Goal: Task Accomplishment & Management: Complete application form

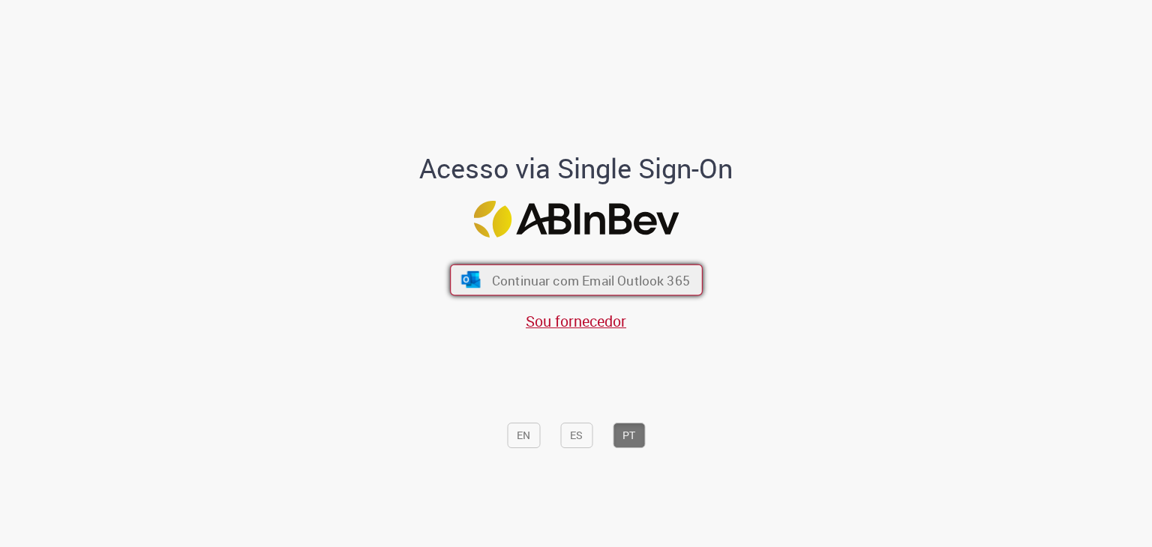
click at [621, 286] on span "Continuar com Email Outlook 365" at bounding box center [590, 279] width 198 height 17
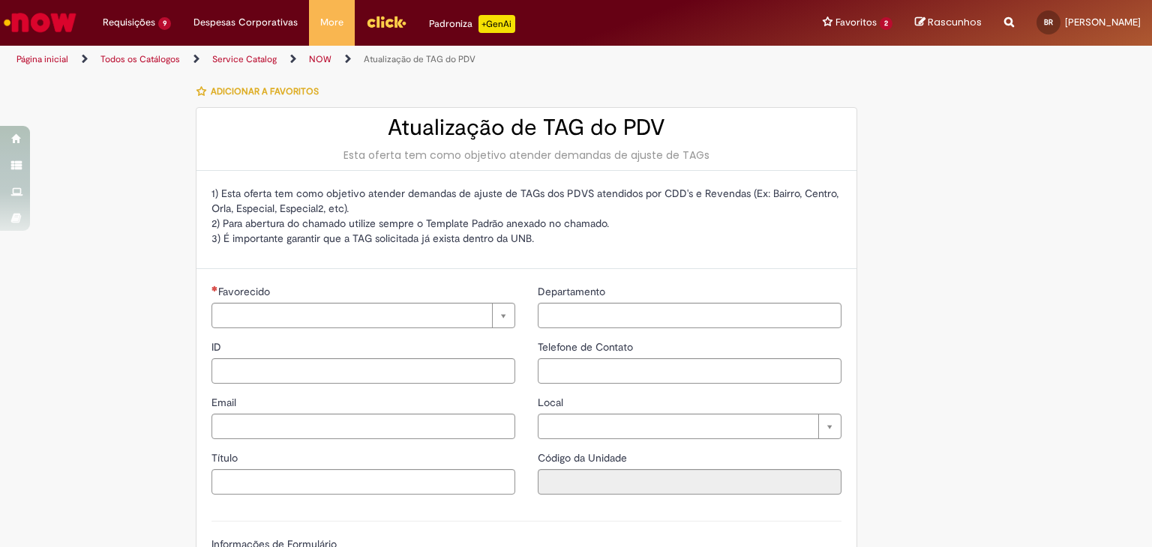
type input "********"
type input "**********"
type input "****"
type input "**********"
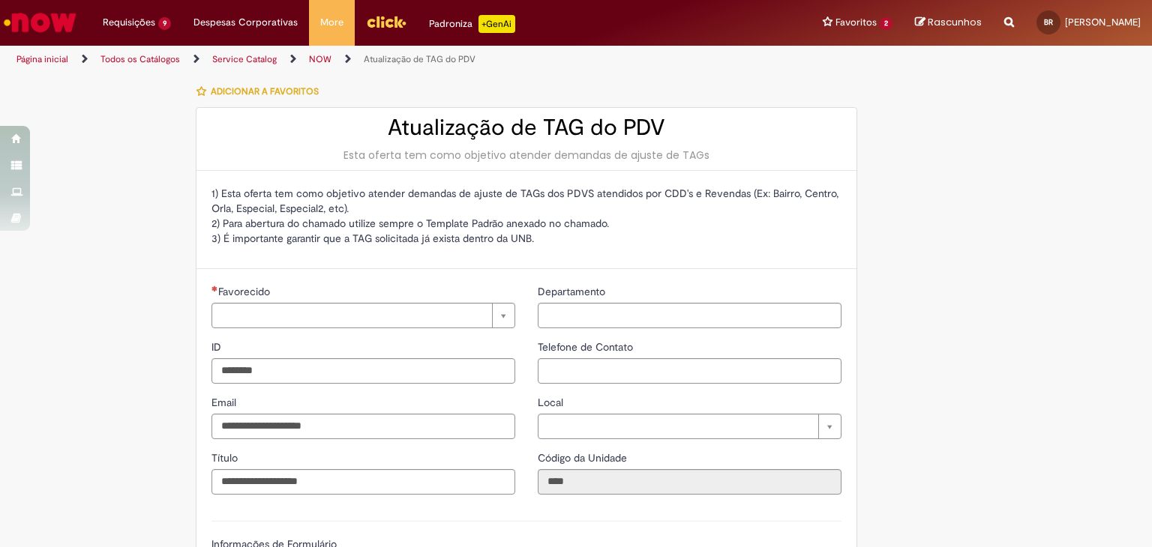
type input "**********"
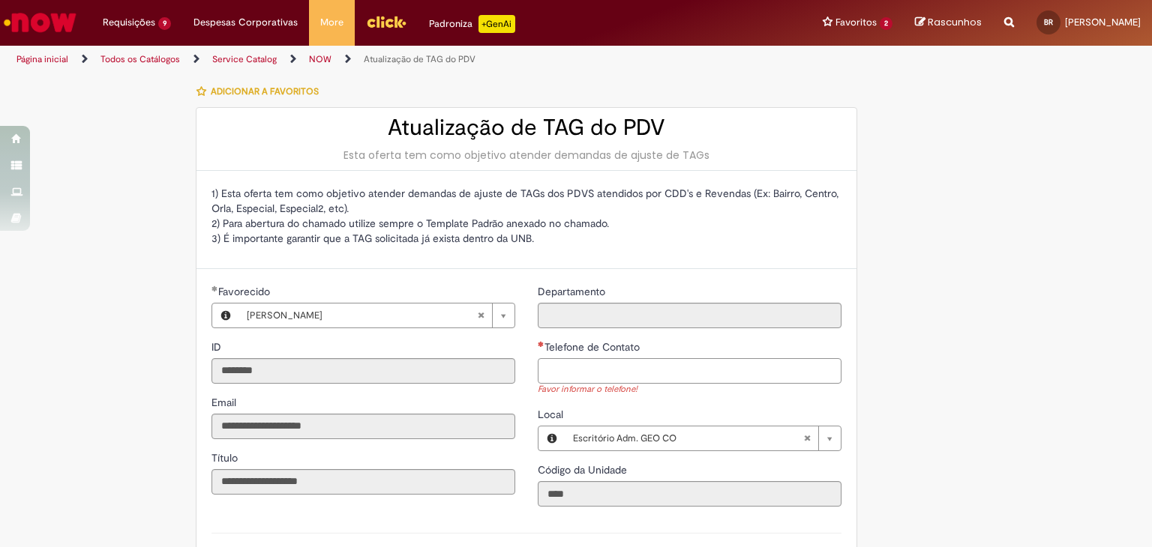
click at [738, 362] on input "Telefone de Contato" at bounding box center [690, 370] width 304 height 25
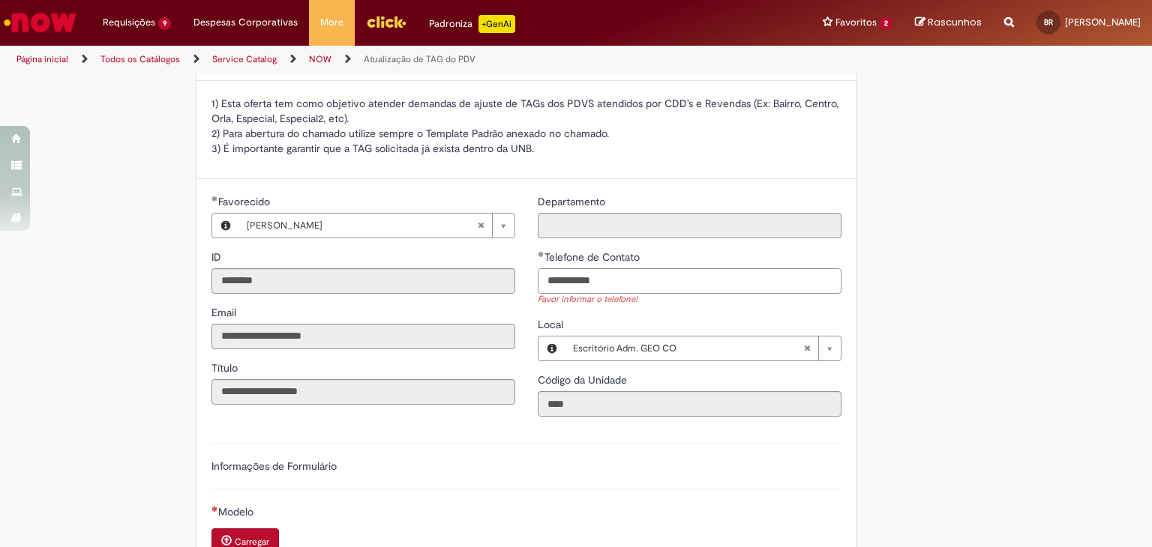
scroll to position [150, 0]
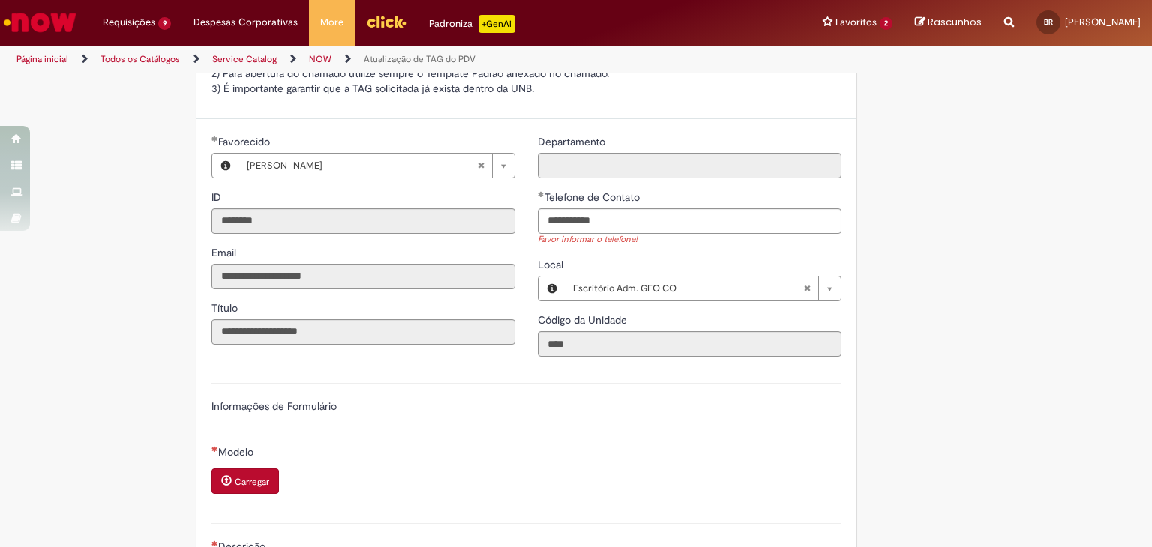
type input "**********"
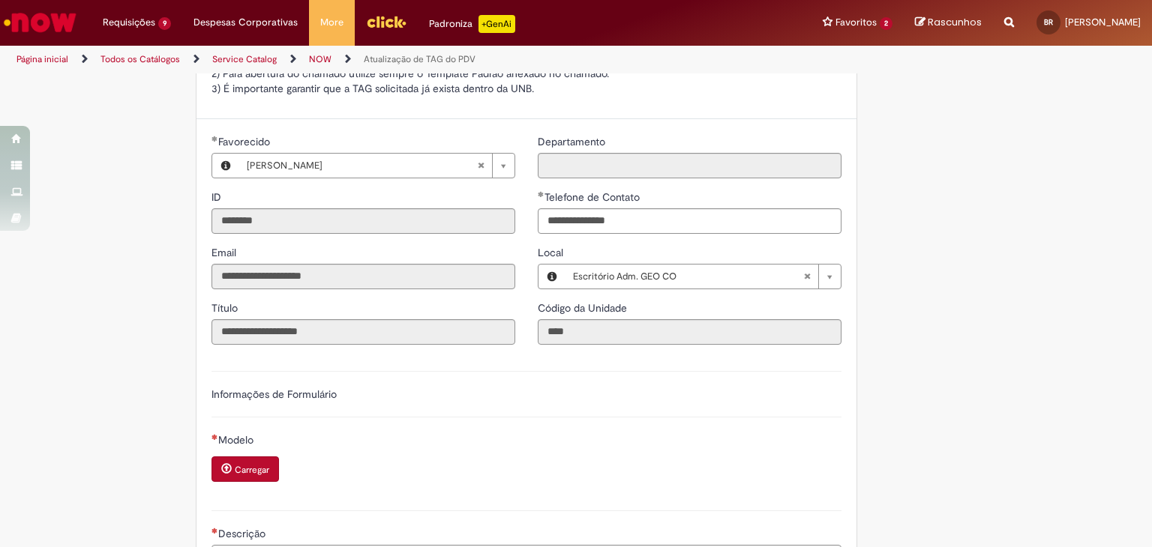
click at [246, 481] on div "Carregar" at bounding box center [246, 471] width 70 height 28
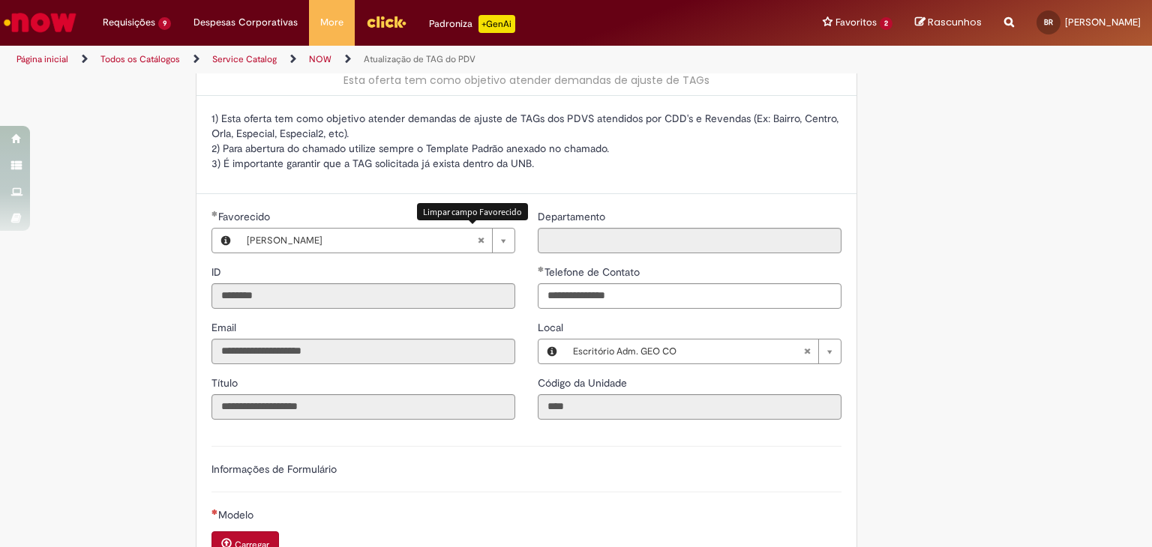
scroll to position [375, 0]
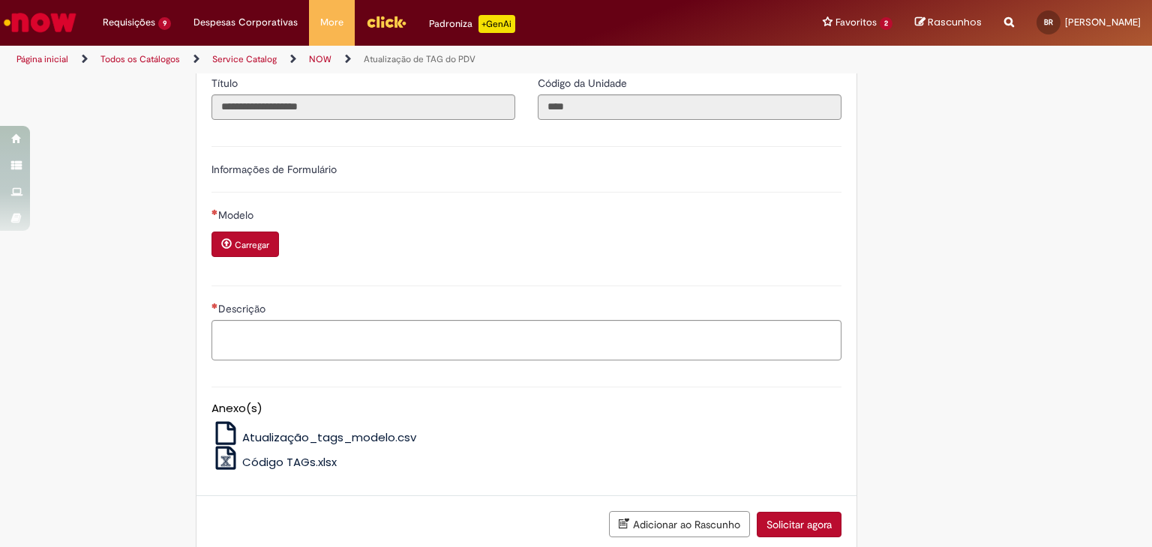
click at [224, 247] on span "Carregar anexo de Modelo Required" at bounding box center [226, 243] width 10 height 10
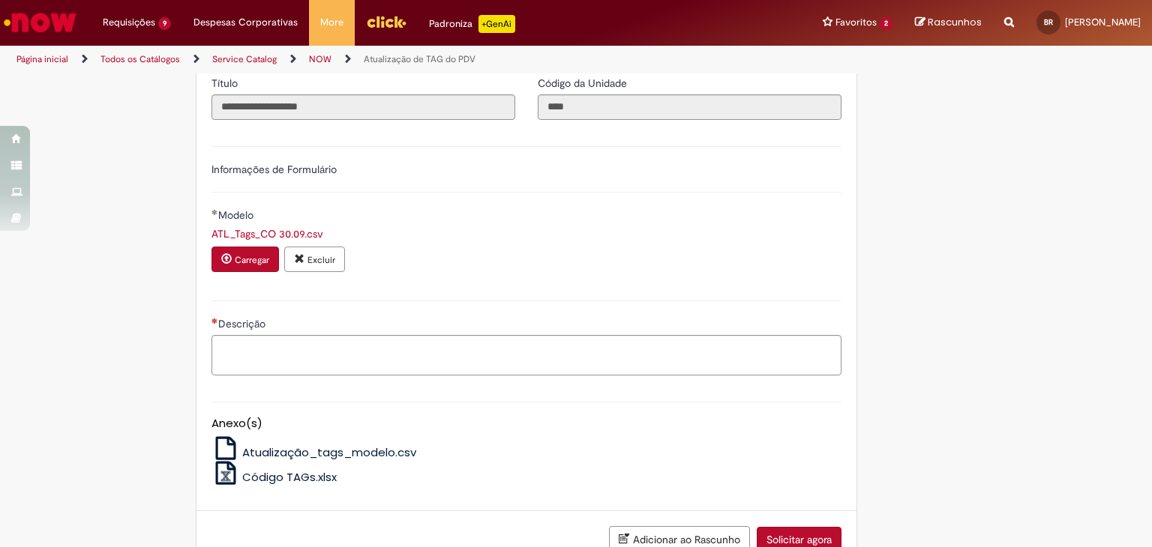
click at [814, 515] on div "Adicionar ao Rascunho Solicitar agora" at bounding box center [526, 539] width 660 height 57
click at [813, 527] on button "Solicitar agora" at bounding box center [799, 539] width 85 height 25
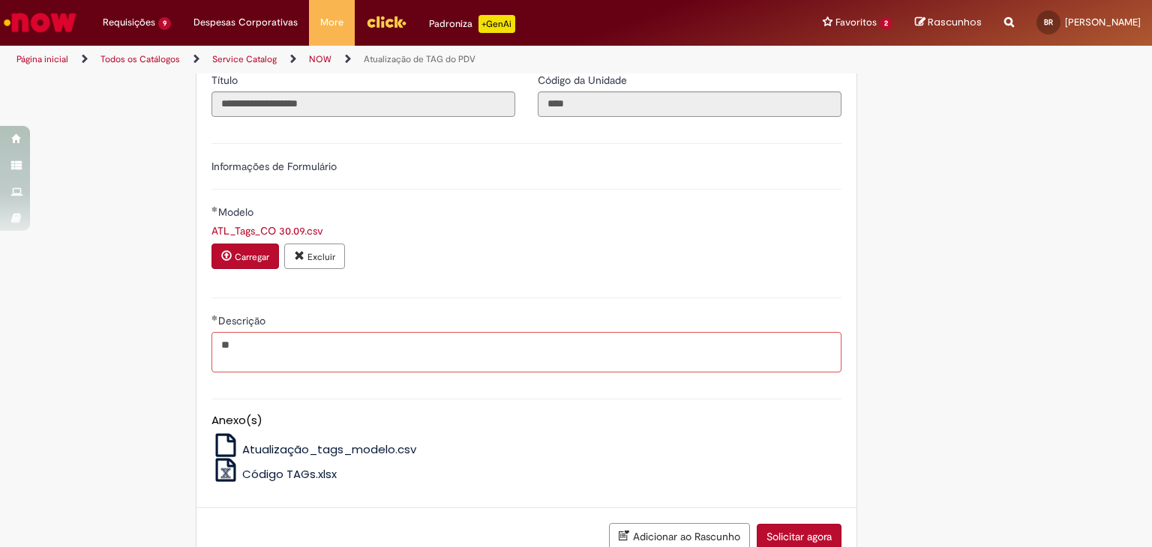
type textarea "*"
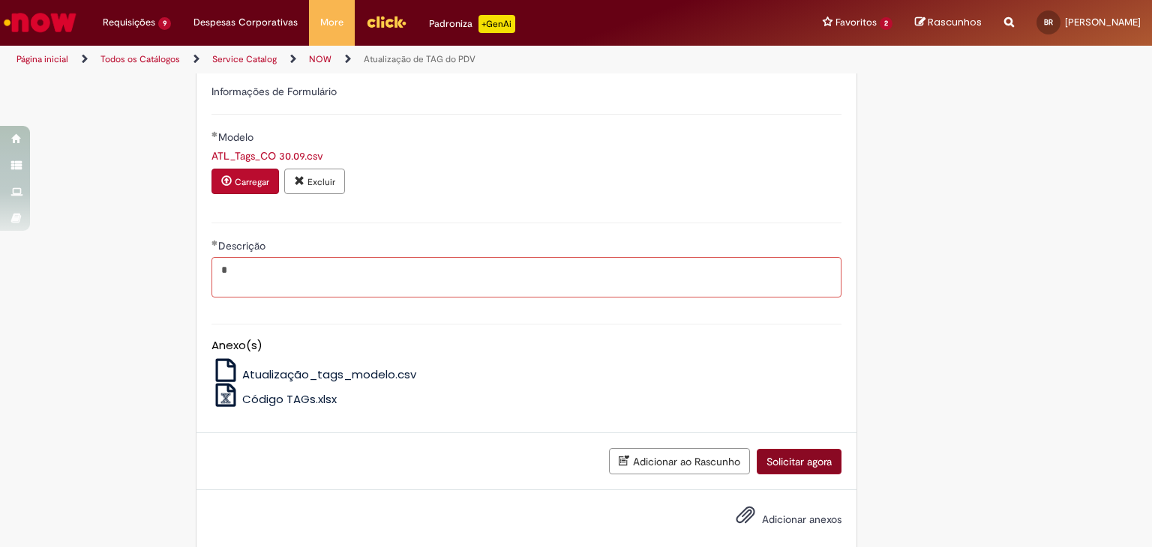
type textarea "*"
click at [792, 457] on button "Solicitar agora" at bounding box center [799, 461] width 85 height 25
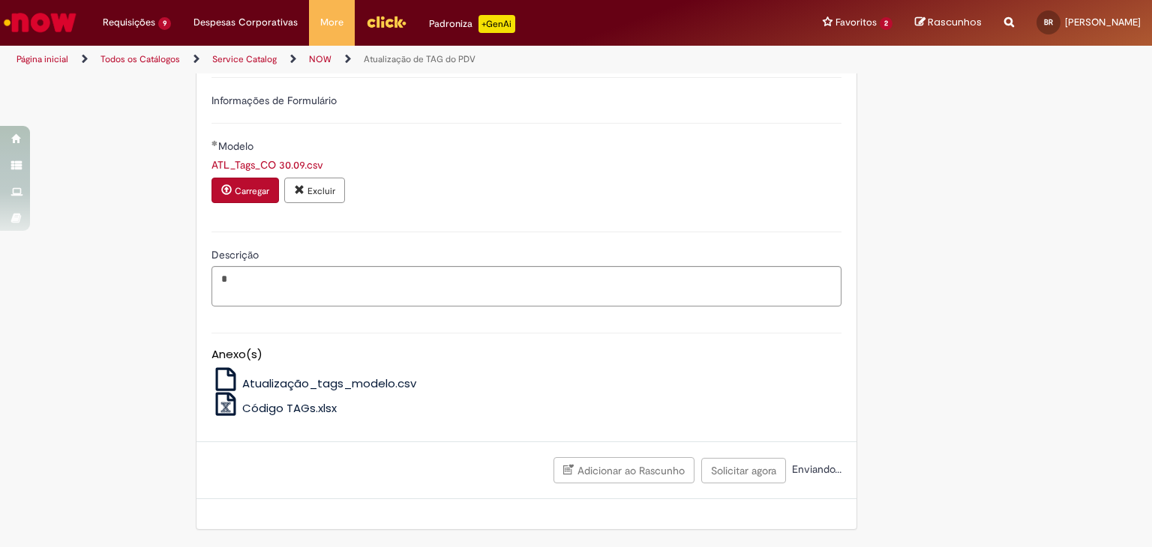
scroll to position [441, 0]
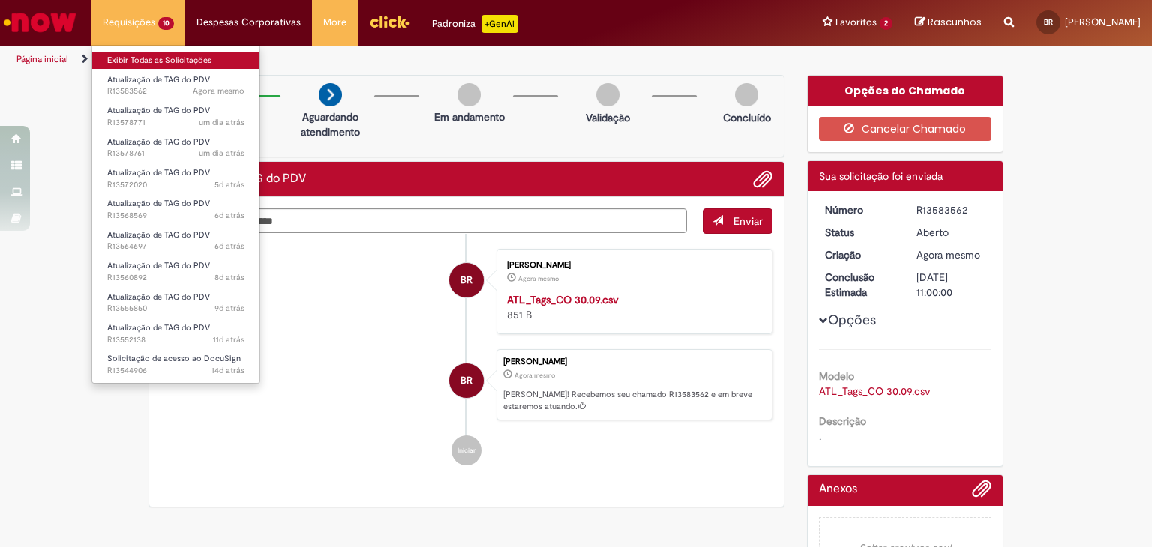
click at [155, 63] on link "Exibir Todas as Solicitações" at bounding box center [175, 60] width 167 height 16
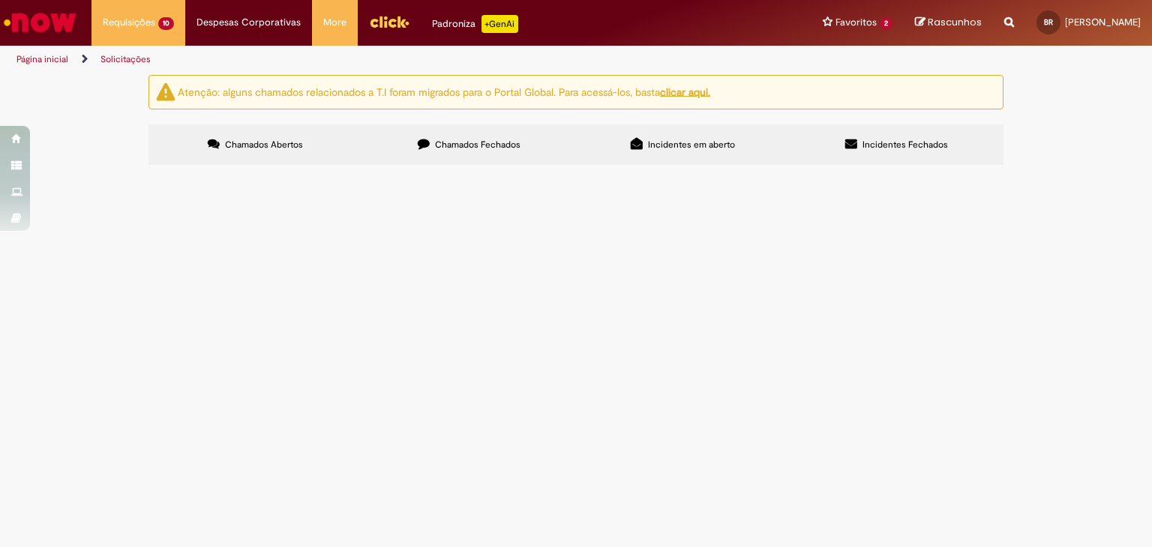
scroll to position [48, 0]
click at [0, 0] on span "Solicitação de acesso ao DocuSign" at bounding box center [0, 0] width 0 height 0
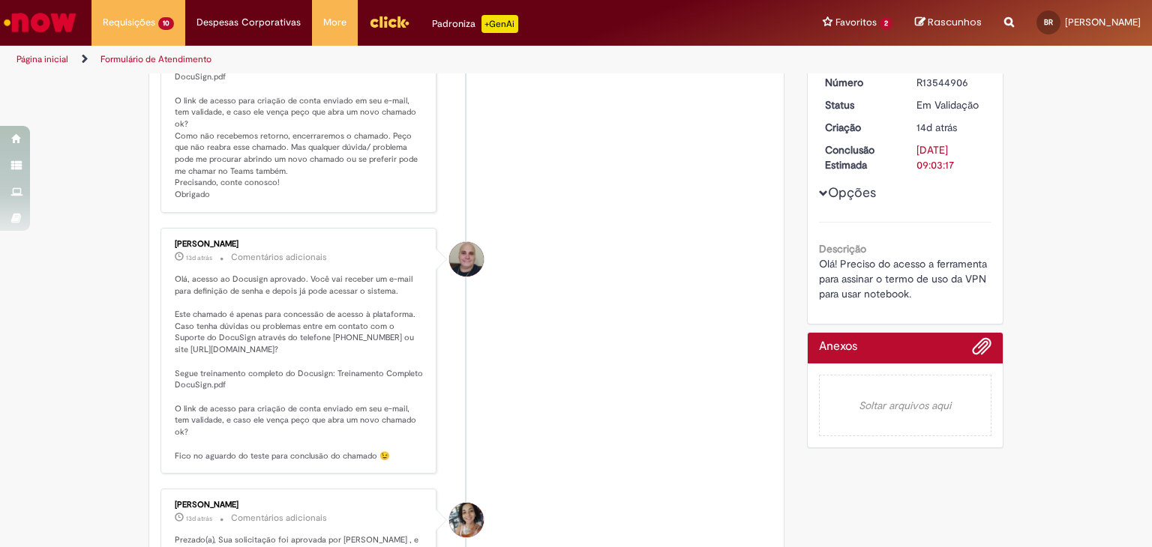
scroll to position [311, 0]
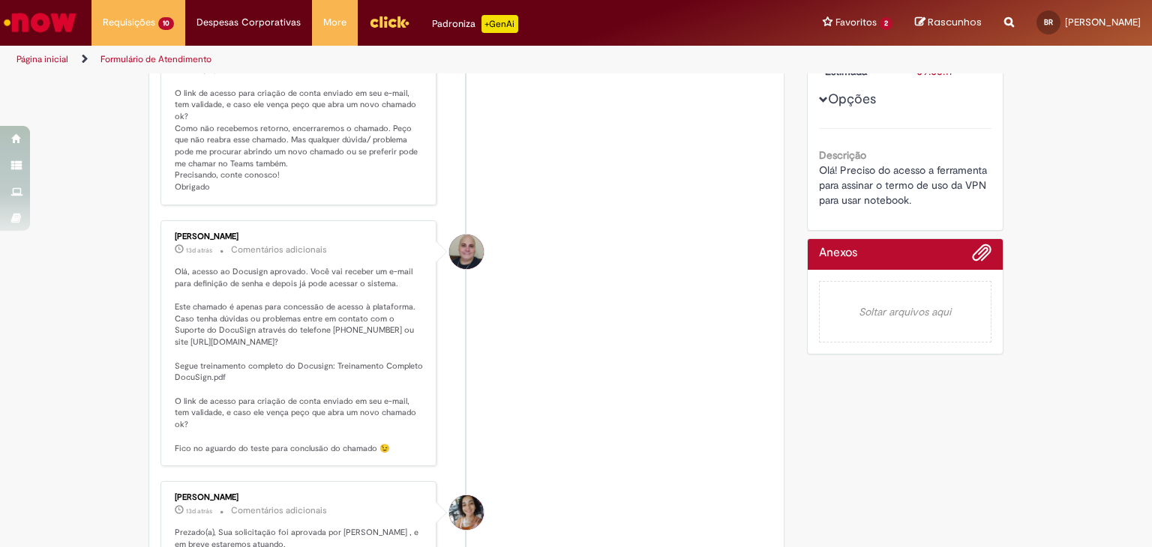
click at [843, 88] on div "Opções Descrição Olá! Preciso do acesso a ferramenta para assinar o termo de us…" at bounding box center [905, 94] width 173 height 226
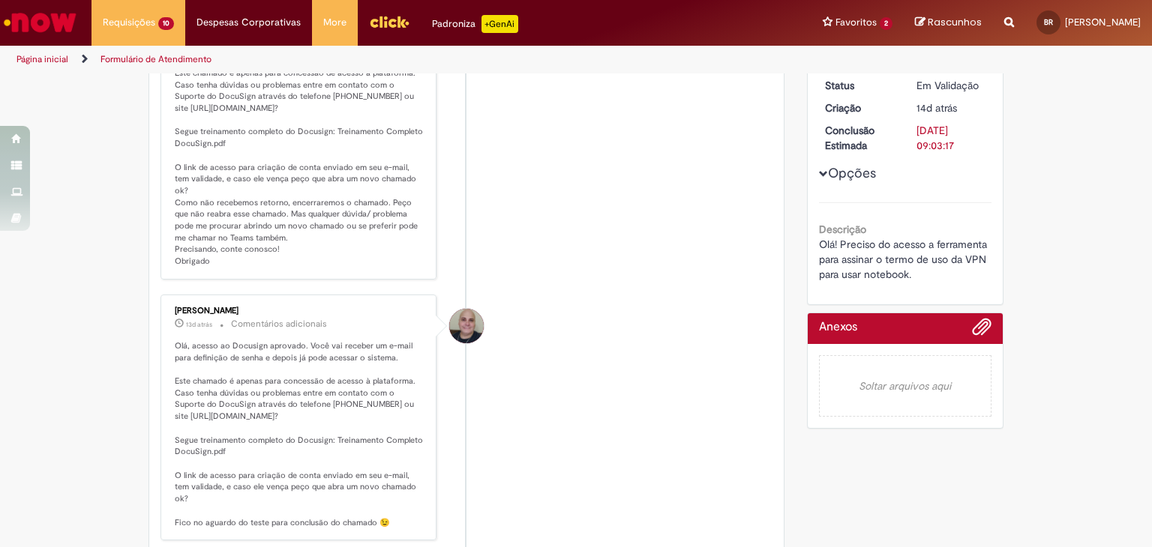
scroll to position [75, 0]
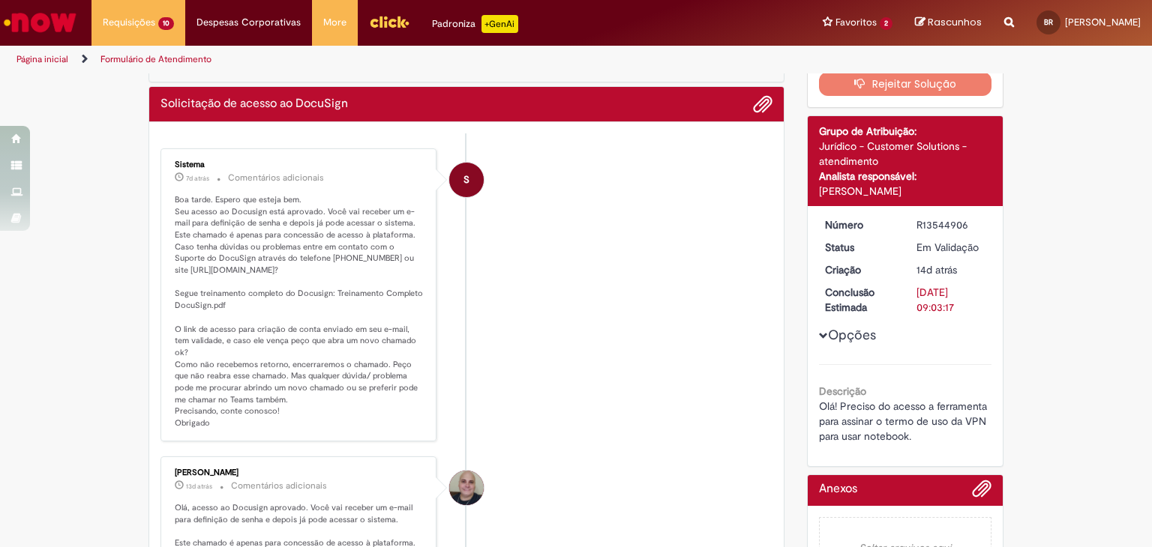
click at [0, 0] on button "Opções" at bounding box center [0, 0] width 0 height 0
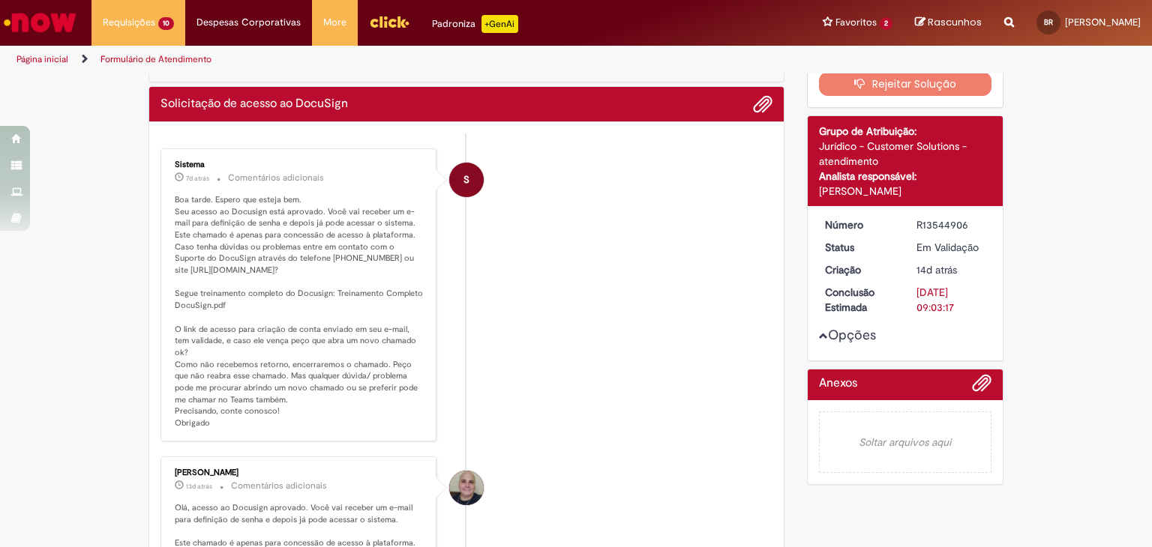
click at [875, 330] on div "Opções" at bounding box center [905, 283] width 173 height 132
click at [0, 0] on button "Opções" at bounding box center [0, 0] width 0 height 0
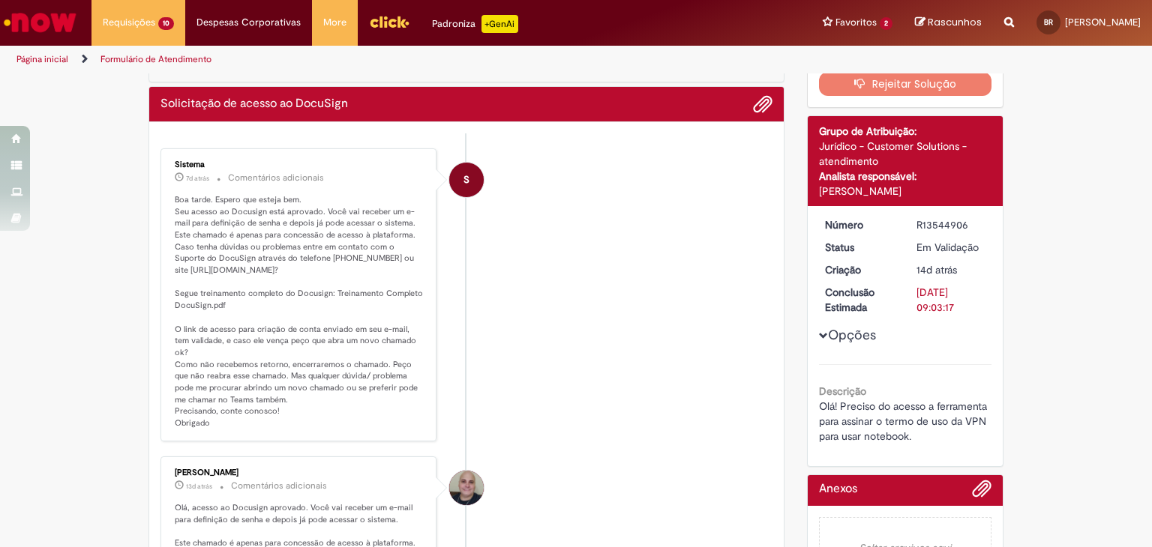
scroll to position [0, 0]
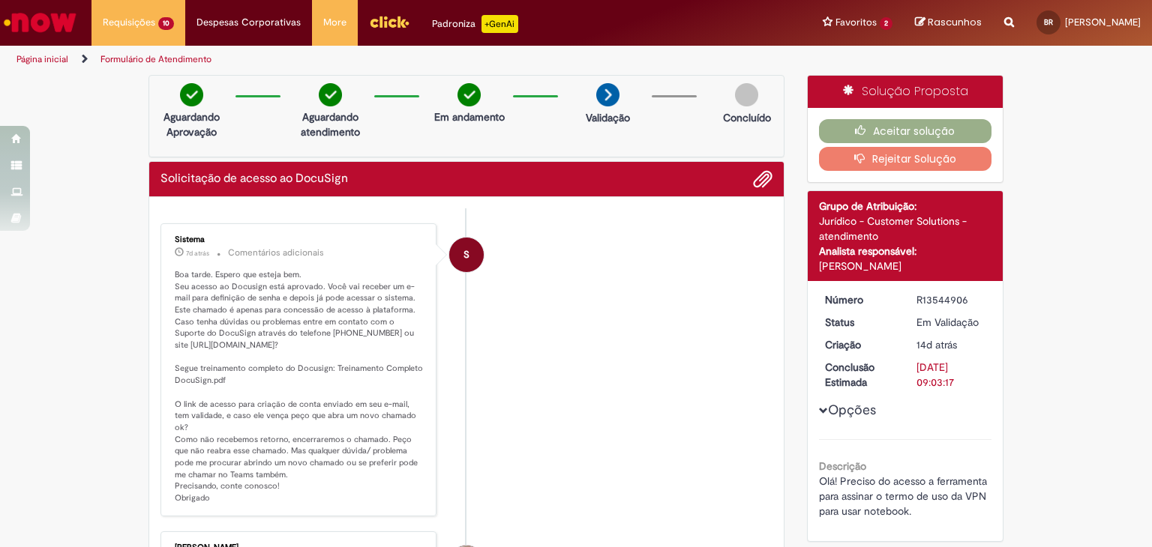
click at [832, 235] on div "Jurídico - Customer Solutions - atendimento" at bounding box center [905, 229] width 173 height 30
click at [873, 82] on div "Solução Proposta" at bounding box center [906, 92] width 196 height 32
click at [871, 82] on div "Solução Proposta" at bounding box center [906, 92] width 196 height 32
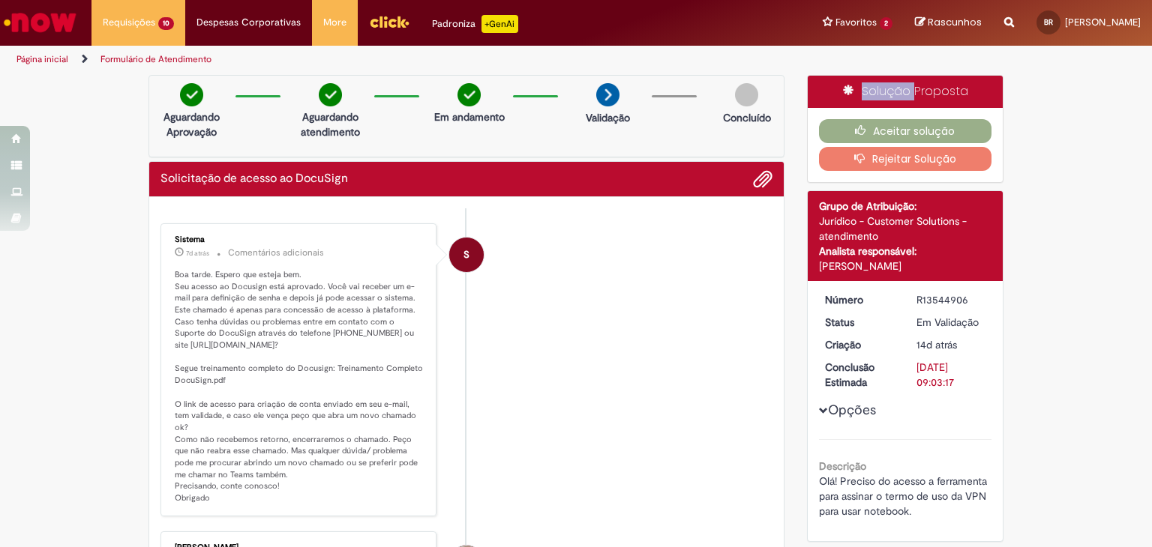
click at [871, 82] on div "Solução Proposta" at bounding box center [906, 92] width 196 height 32
click at [180, 60] on link "Formulário de Atendimento" at bounding box center [155, 59] width 111 height 12
click at [259, 185] on div "Solicitação de acesso ao DocuSign" at bounding box center [466, 178] width 612 height 19
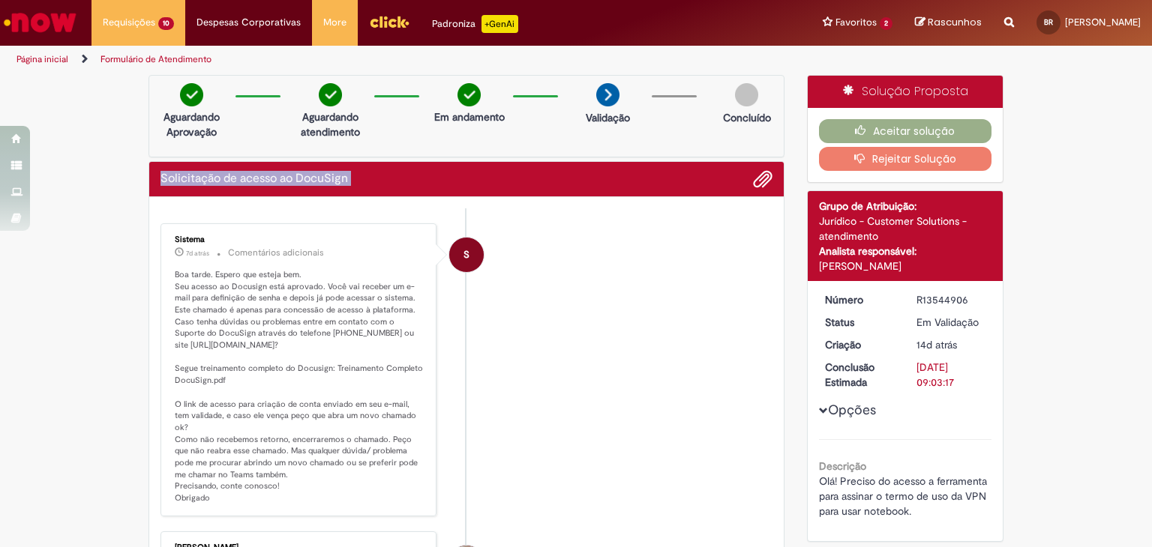
copy div "Solicitação de acesso ao DocuSign Enviar S"
click at [433, 97] on div "Em andamento" at bounding box center [469, 107] width 73 height 49
click at [192, 105] on img at bounding box center [191, 94] width 23 height 23
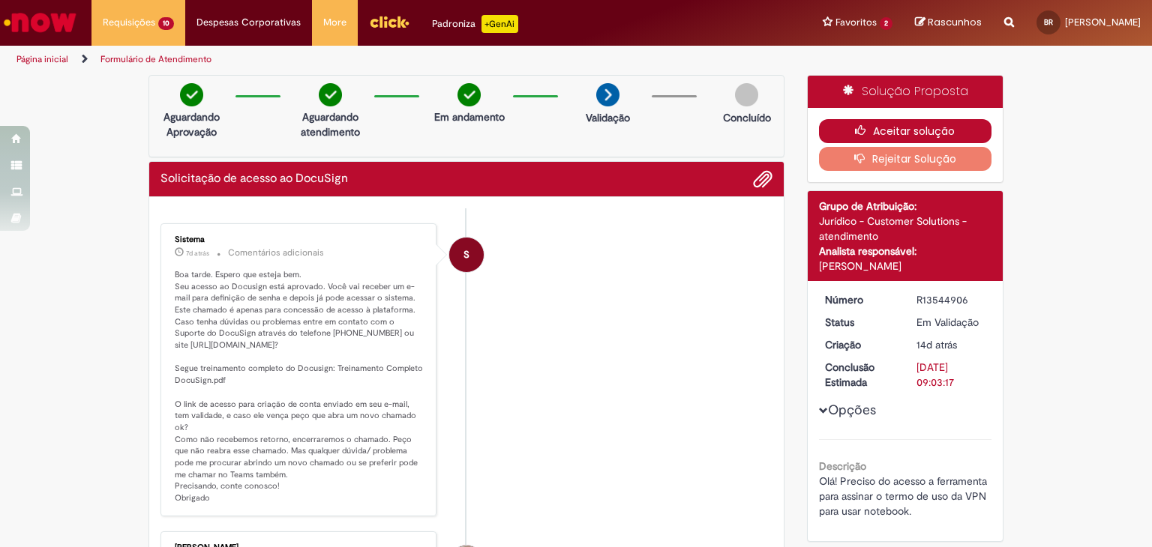
click at [931, 127] on button "Aceitar solução" at bounding box center [905, 131] width 173 height 24
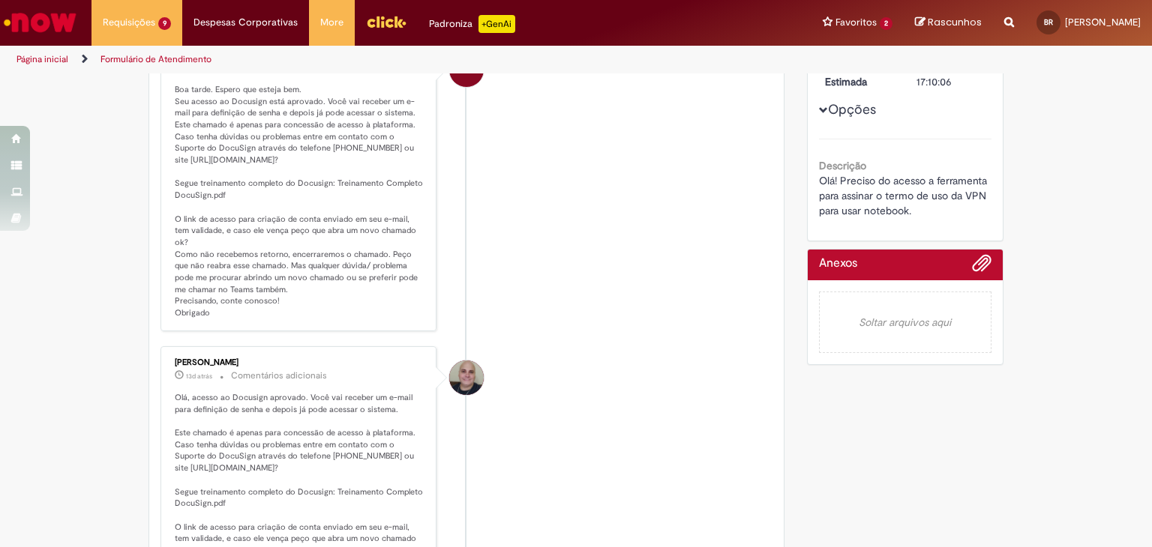
scroll to position [150, 0]
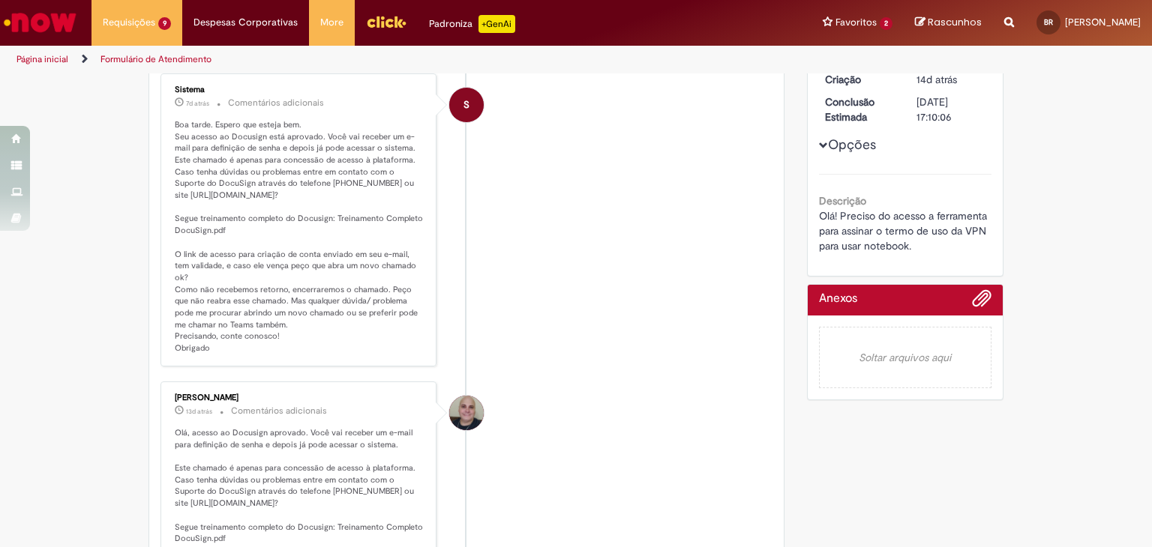
click at [831, 157] on div "Opções Descrição Olá! Preciso do acesso a ferramenta para assinar o termo de us…" at bounding box center [905, 140] width 173 height 226
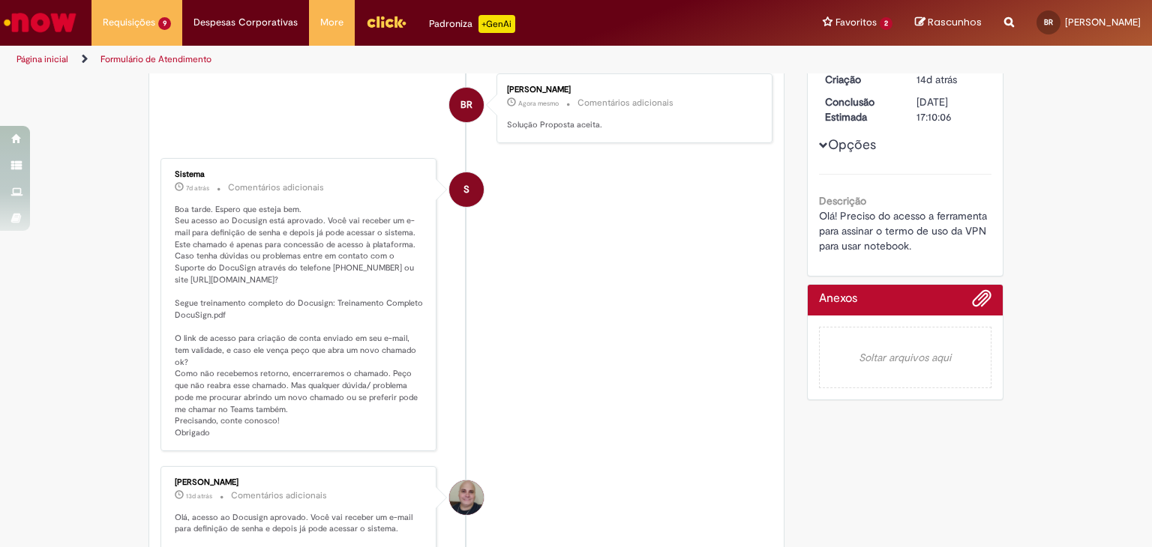
click at [0, 0] on button "Opções" at bounding box center [0, 0] width 0 height 0
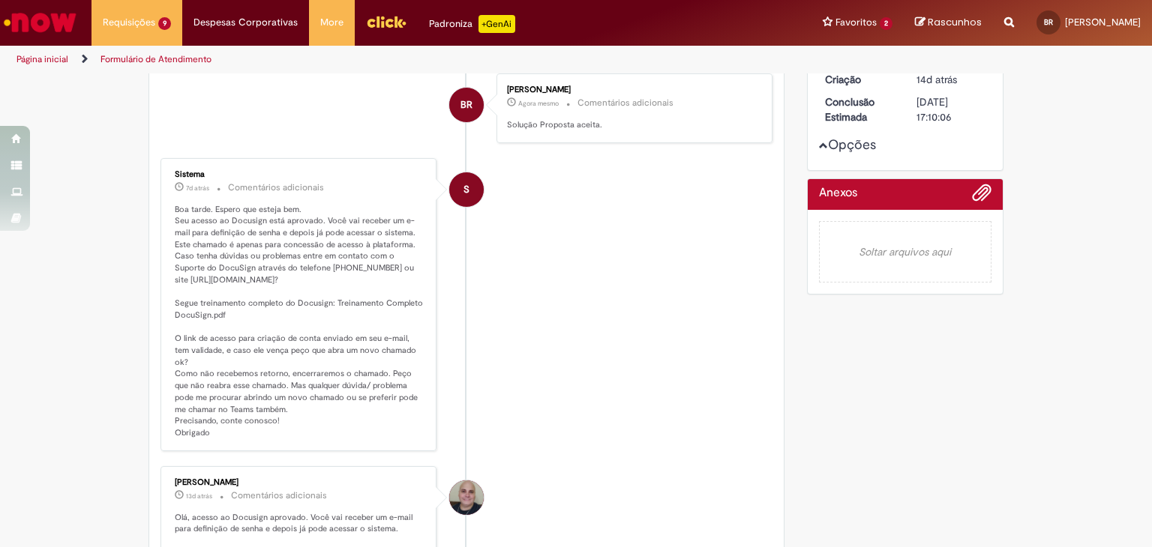
click at [0, 0] on button "Opções" at bounding box center [0, 0] width 0 height 0
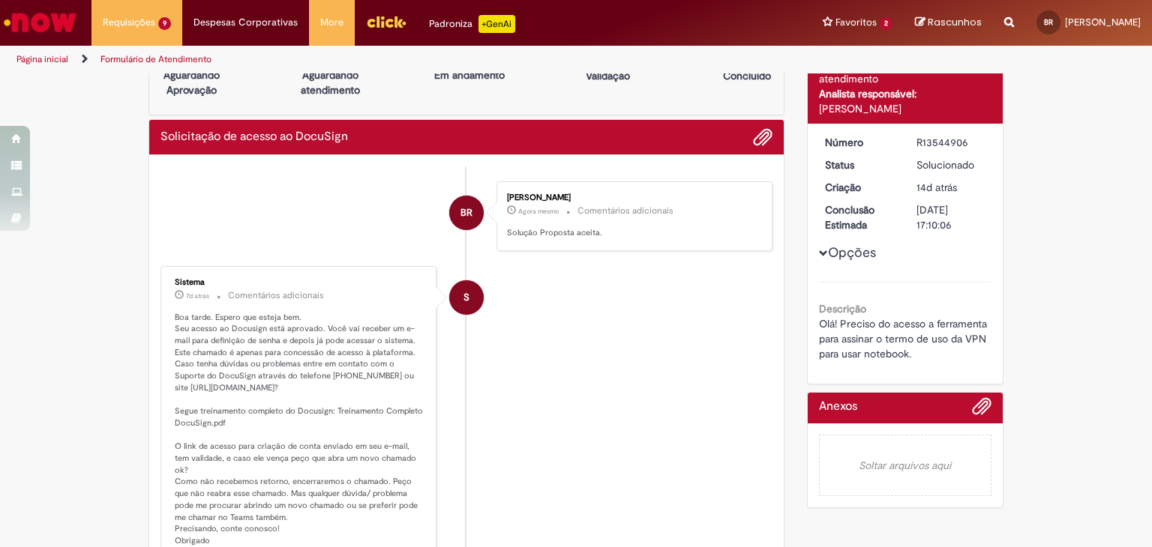
scroll to position [0, 0]
